Goal: Transaction & Acquisition: Download file/media

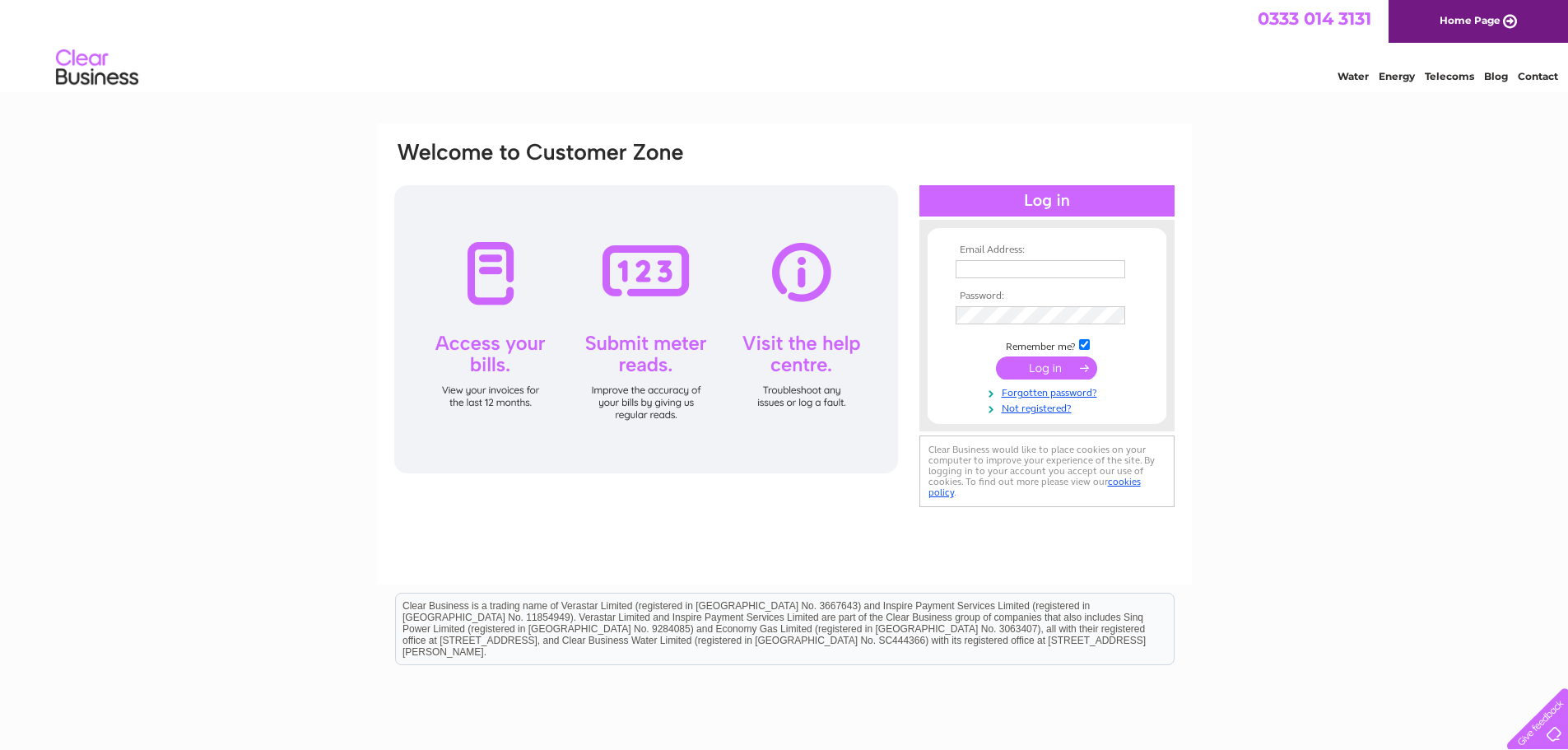
type input "atf@crookhouse3.co.uk"
click at [1040, 365] on input "submit" at bounding box center [1046, 368] width 101 height 23
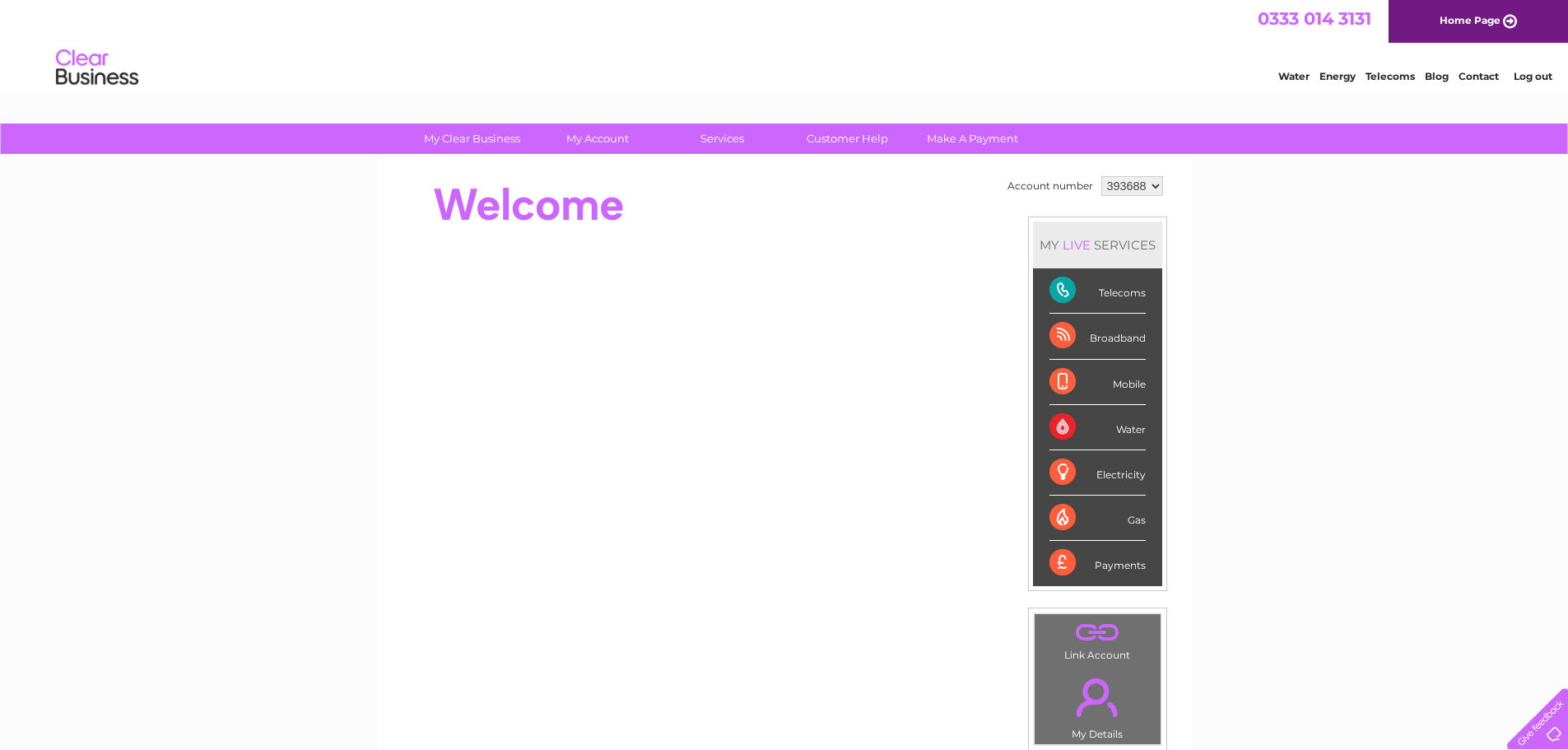
click at [1067, 296] on div "Telecoms" at bounding box center [1097, 291] width 96 height 45
click at [1060, 331] on div "Broadband" at bounding box center [1097, 337] width 96 height 45
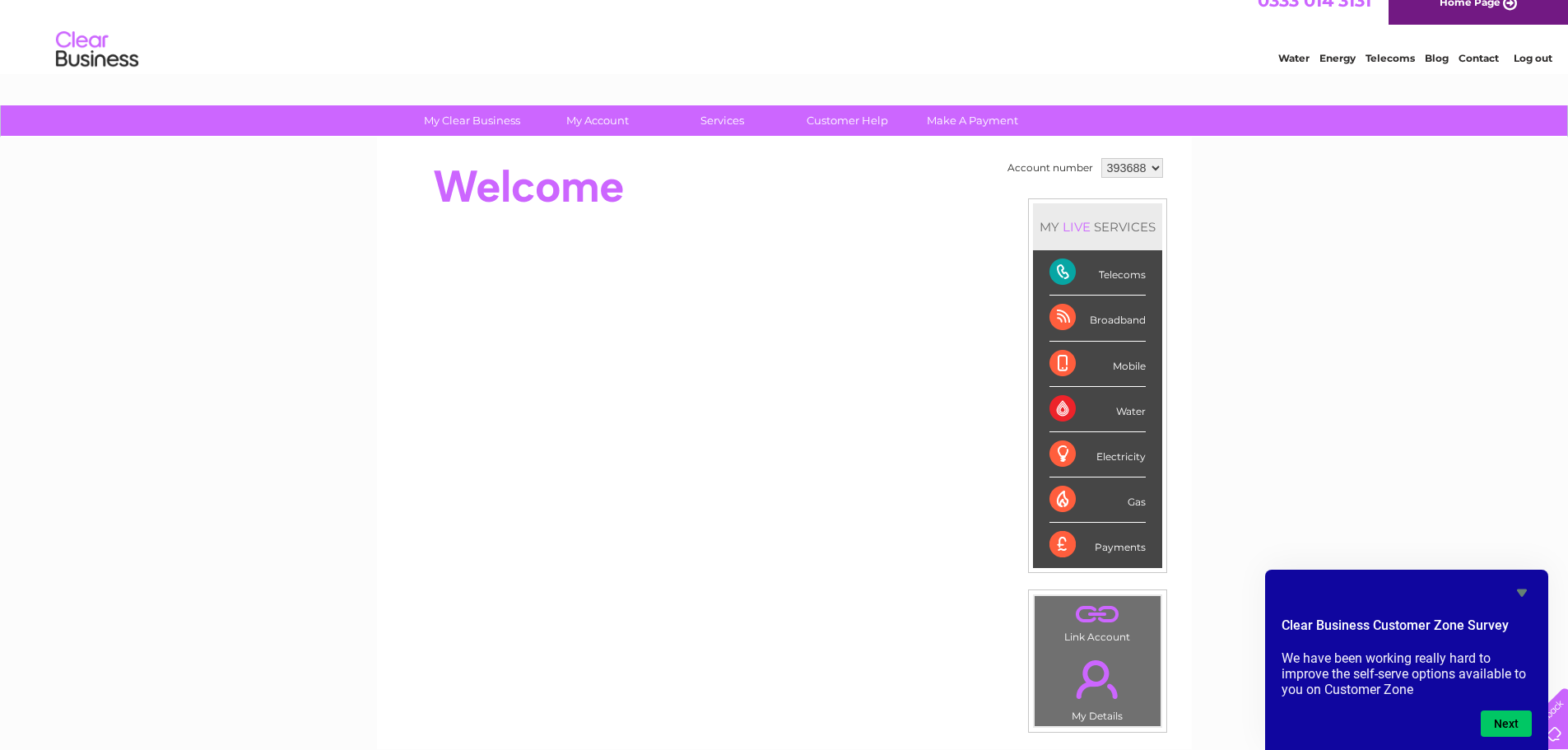
scroll to position [16, 0]
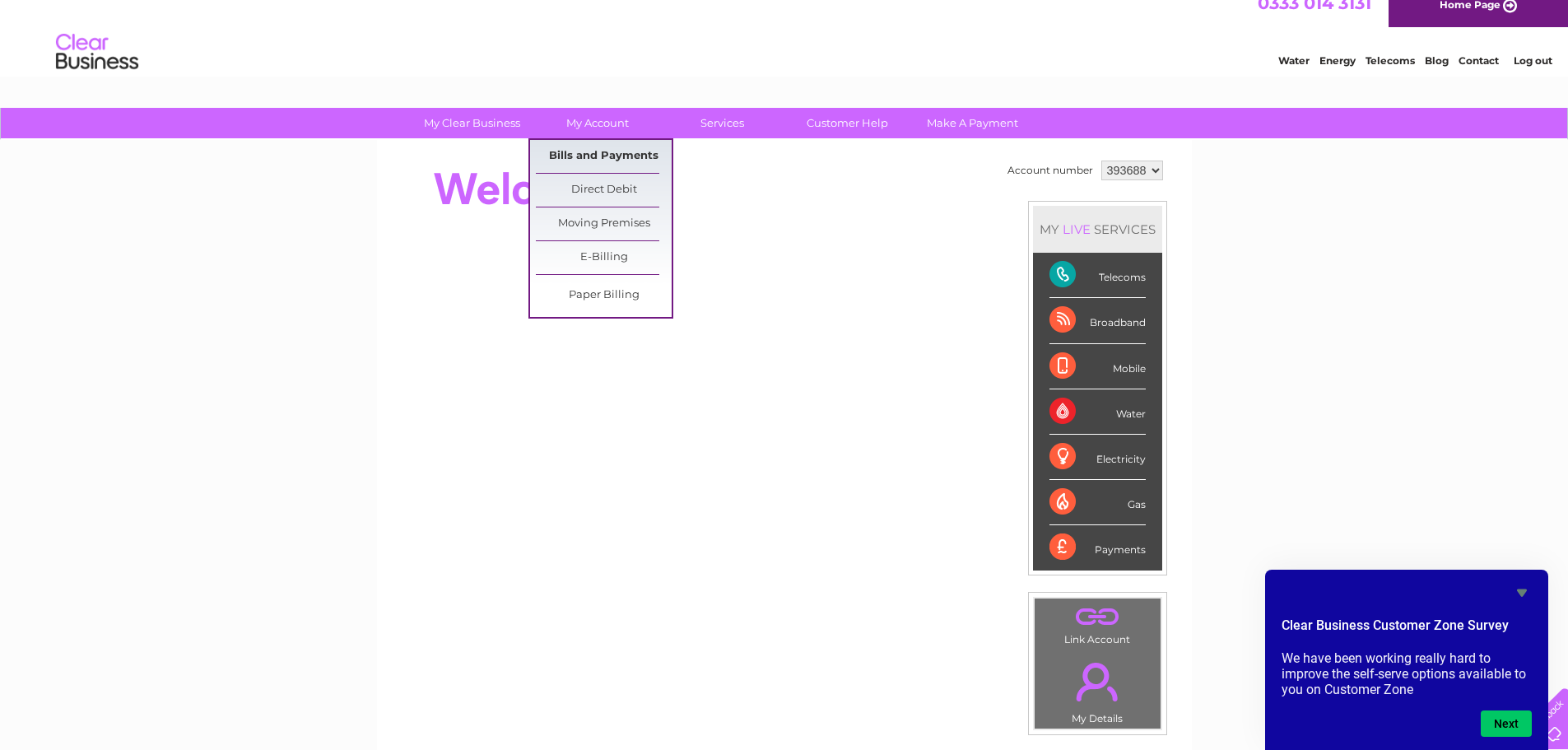
click at [605, 152] on link "Bills and Payments" at bounding box center [604, 157] width 136 height 33
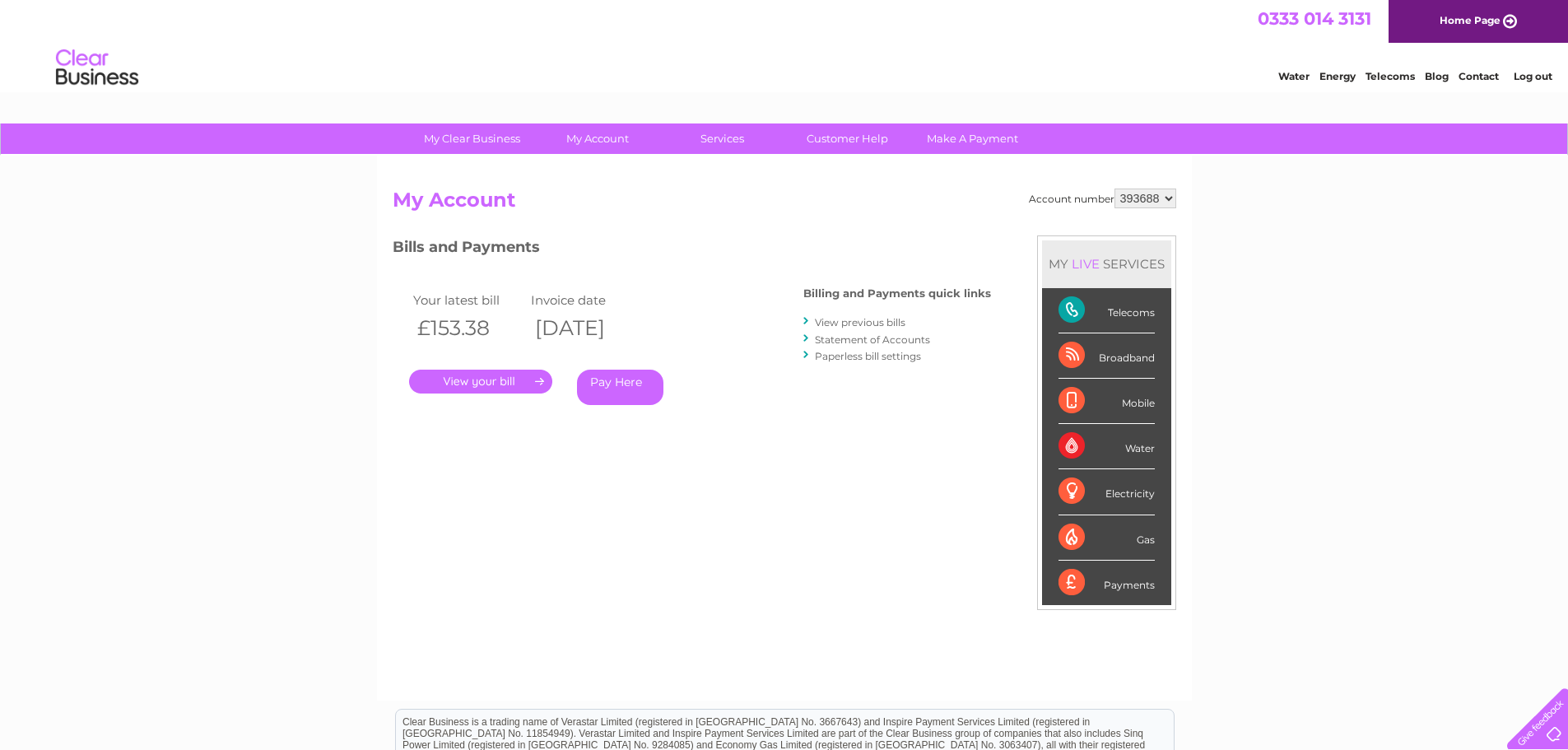
click at [850, 317] on link "View previous bills" at bounding box center [860, 323] width 91 height 12
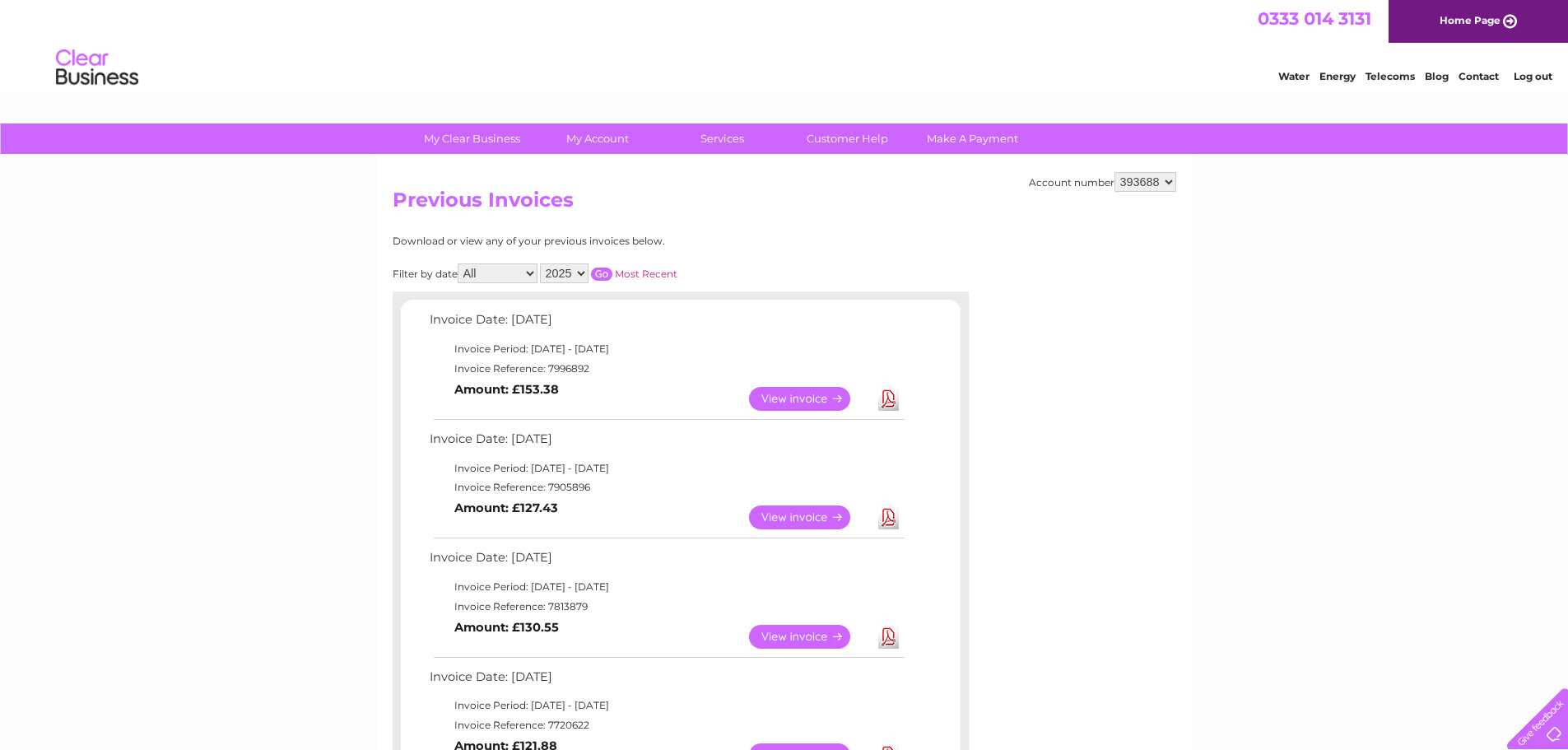
click at [818, 509] on link "View" at bounding box center [809, 517] width 121 height 24
click at [888, 516] on link "Download" at bounding box center [888, 517] width 21 height 24
click at [890, 520] on link "Download" at bounding box center [888, 517] width 21 height 24
click at [887, 520] on link "Download" at bounding box center [888, 517] width 21 height 24
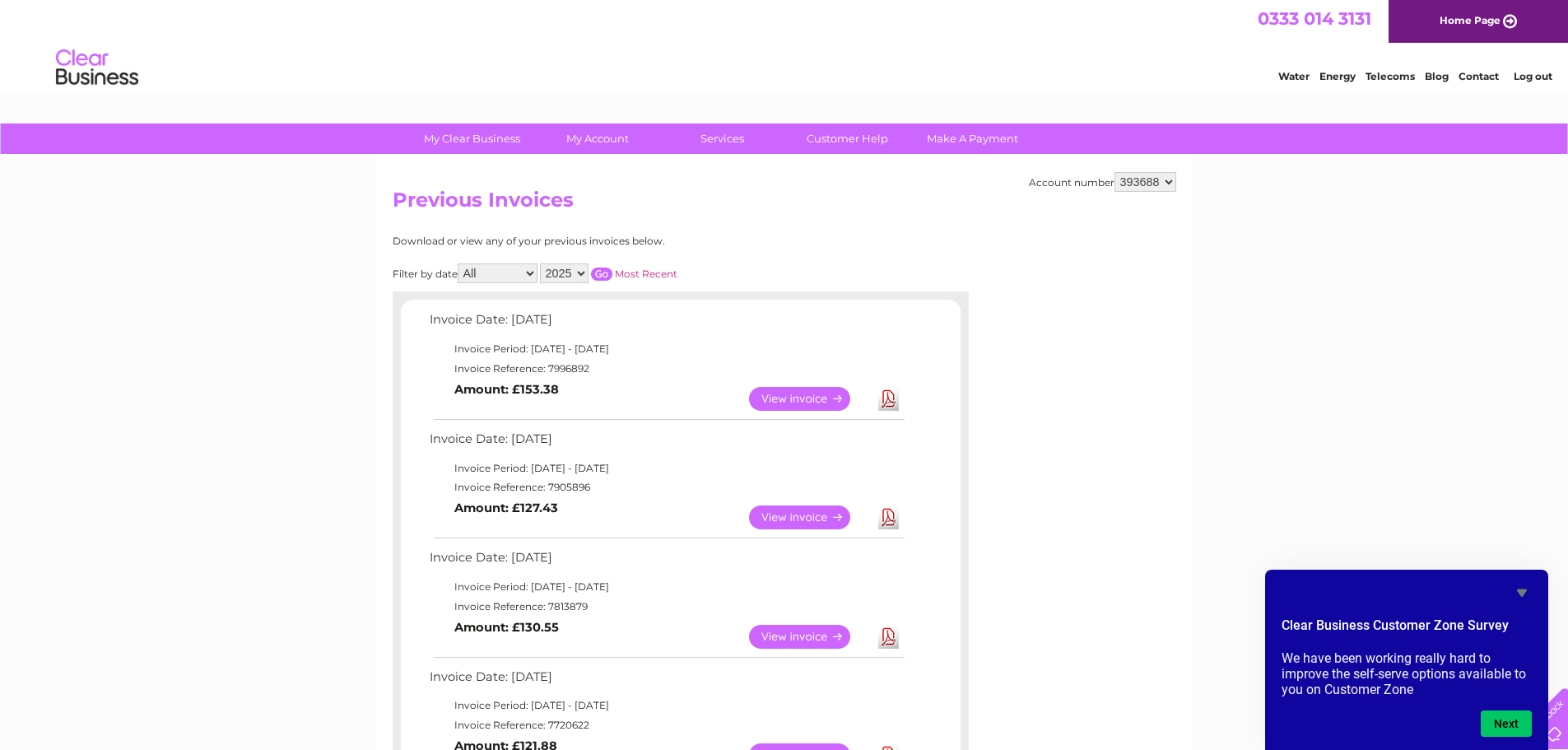
click at [889, 403] on link "Download" at bounding box center [888, 399] width 21 height 24
click at [1528, 74] on link "Log out" at bounding box center [1532, 76] width 38 height 12
